Goal: Find specific page/section: Find specific page/section

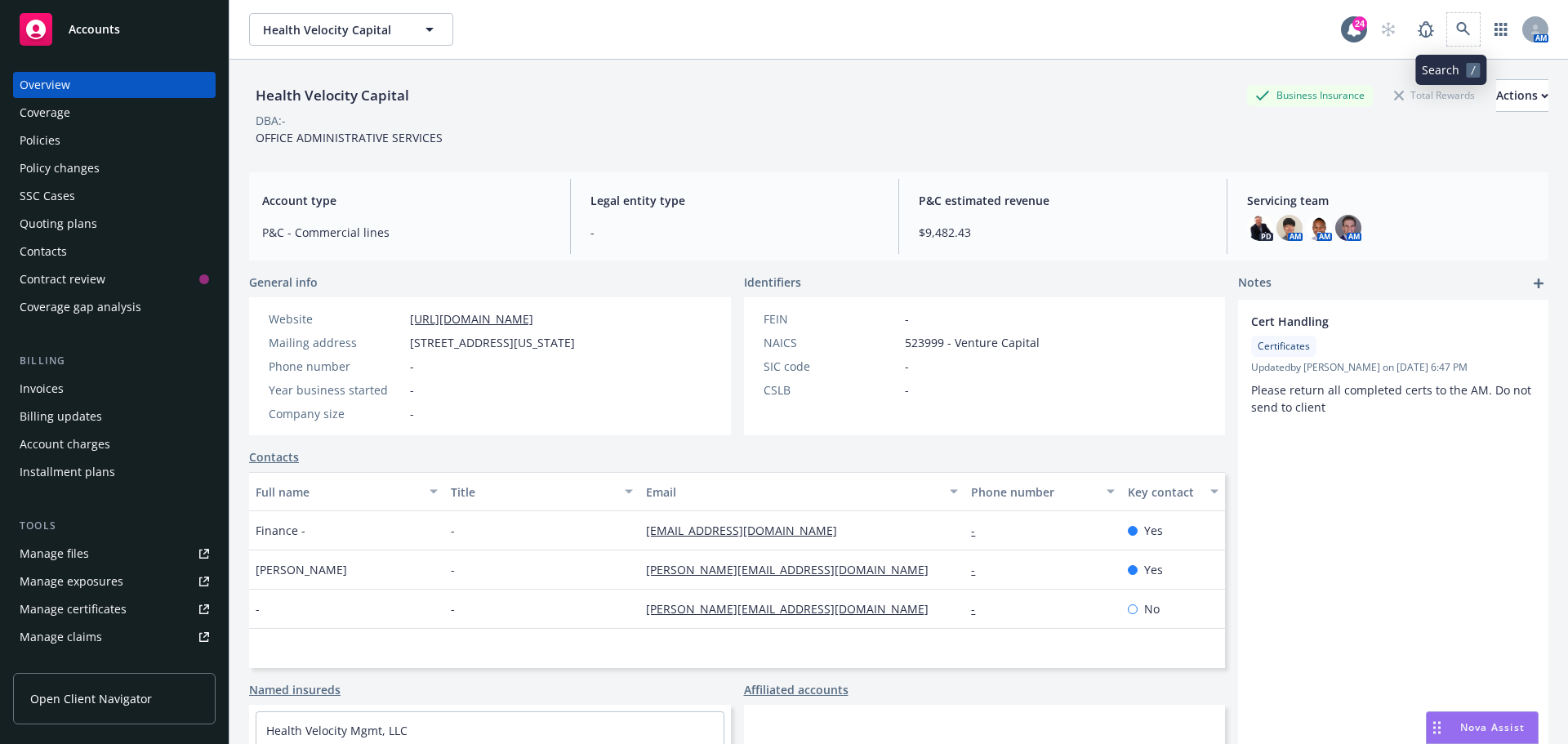
click at [1447, 18] on span at bounding box center [1463, 29] width 32 height 33
click at [1456, 22] on icon at bounding box center [1463, 29] width 14 height 14
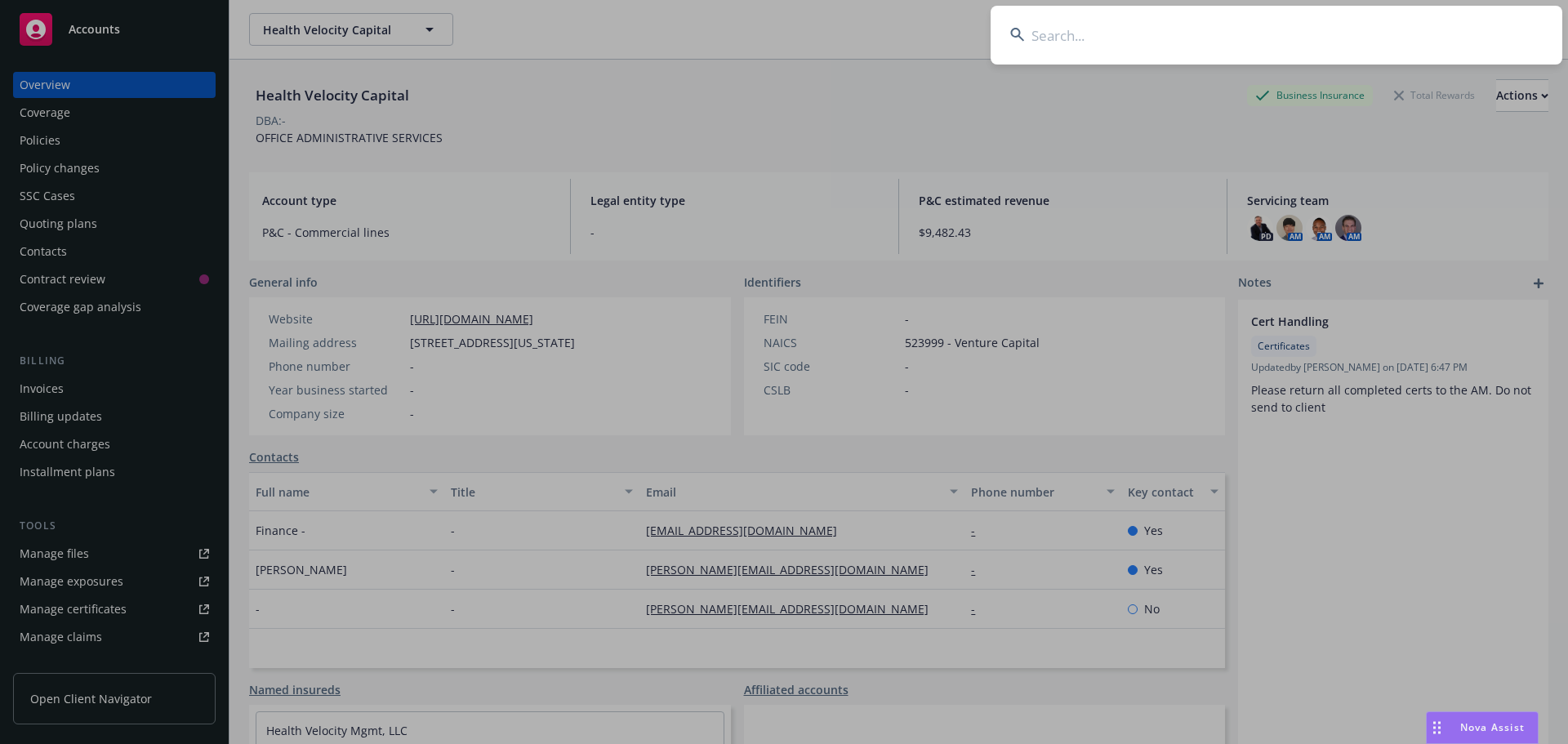
click at [1384, 32] on input at bounding box center [1276, 34] width 571 height 59
type input "M1"
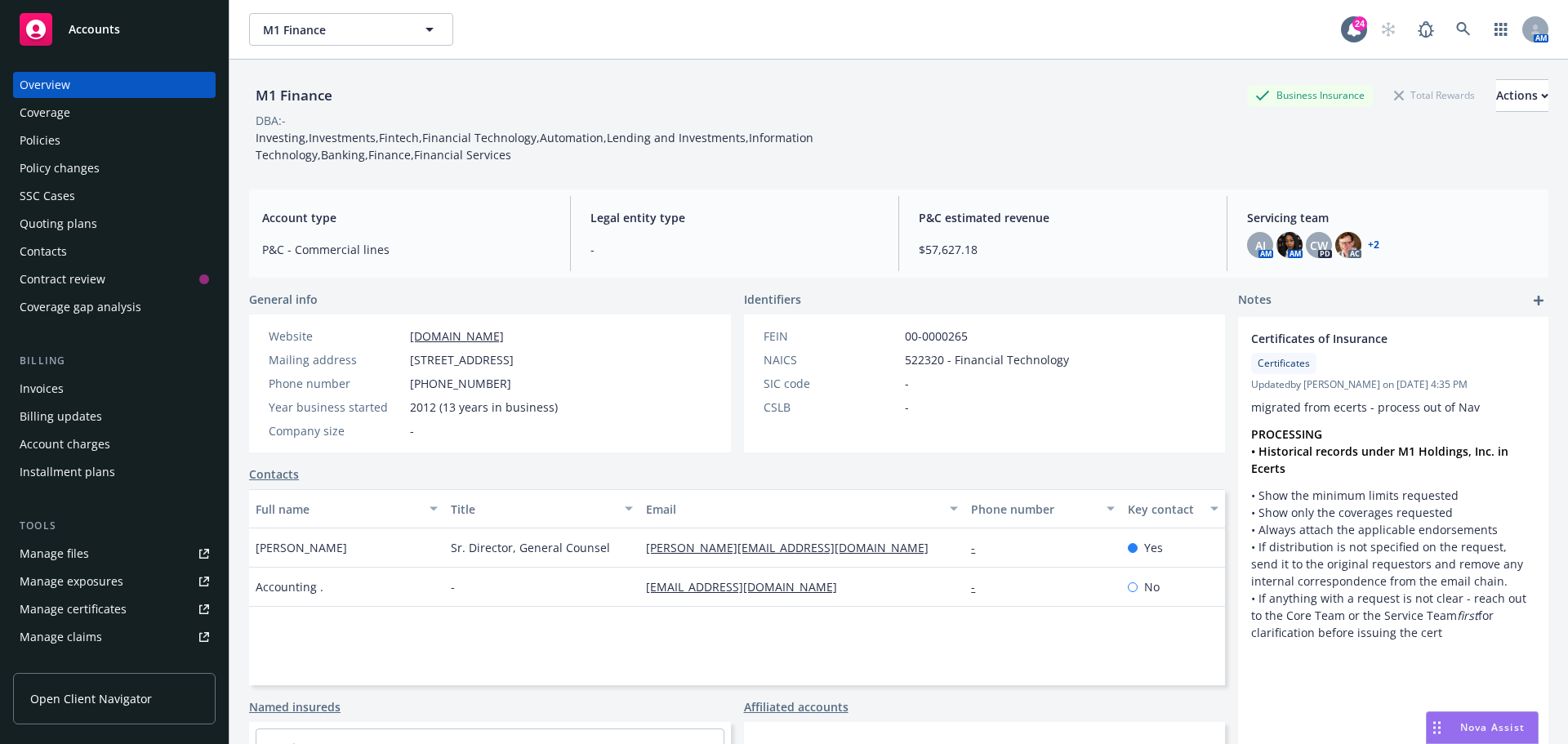
click at [67, 386] on div "Invoices" at bounding box center [115, 388] width 190 height 26
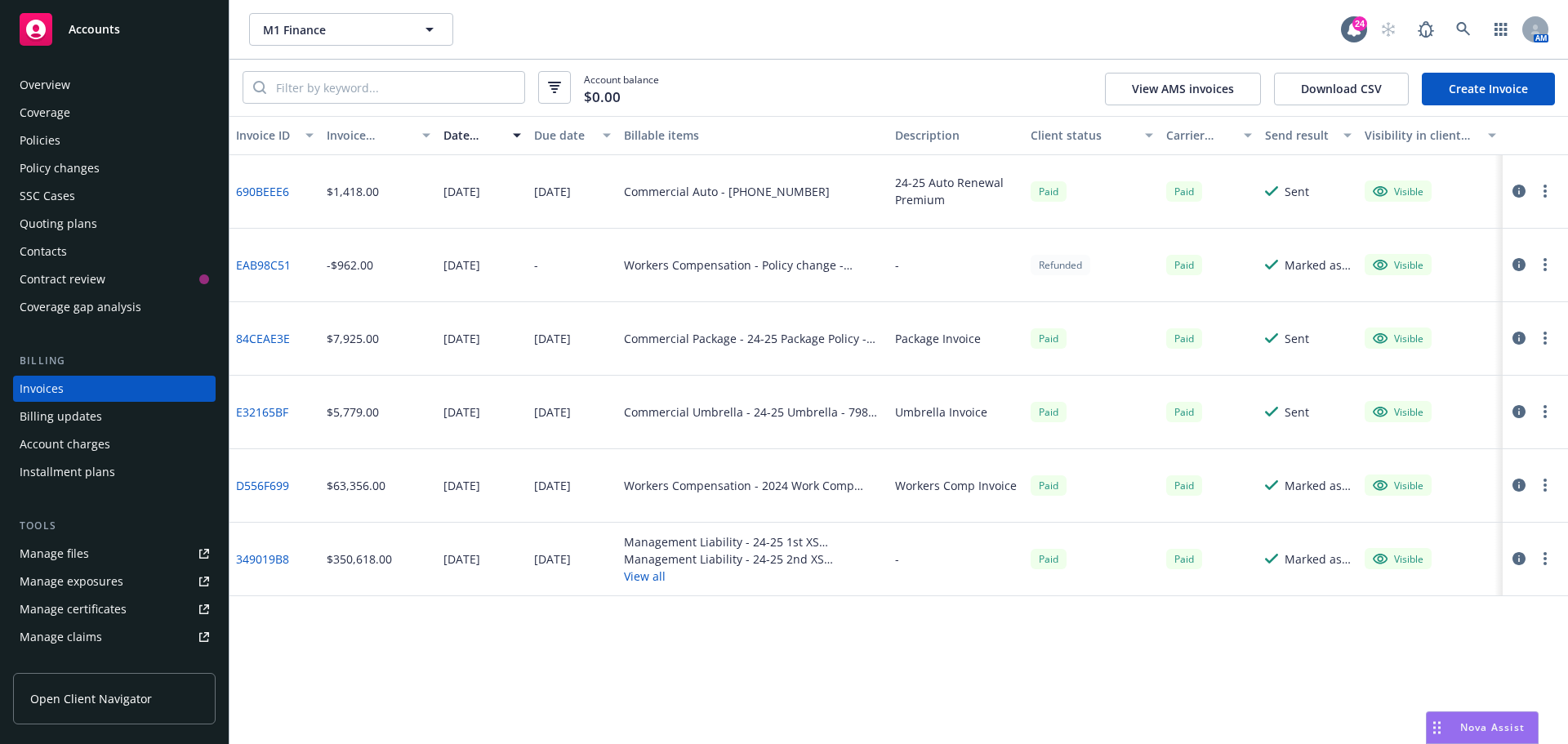
click at [827, 91] on div "Account balance $0.00 View AMS invoices Download CSV Create Invoice" at bounding box center [898, 88] width 1339 height 56
click at [561, 10] on div "M1 Finance M1 Finance 24 AM" at bounding box center [898, 29] width 1339 height 59
